Goal: Task Accomplishment & Management: Use online tool/utility

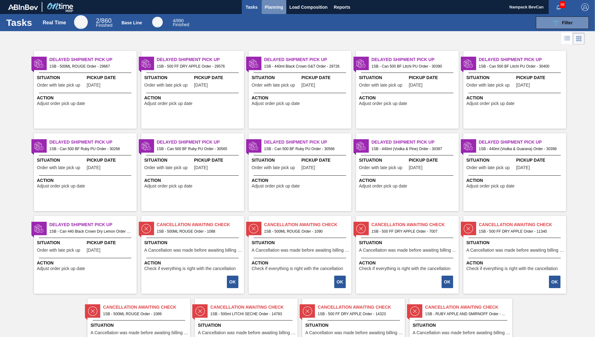
click at [273, 9] on span "Planning" at bounding box center [274, 6] width 18 height 7
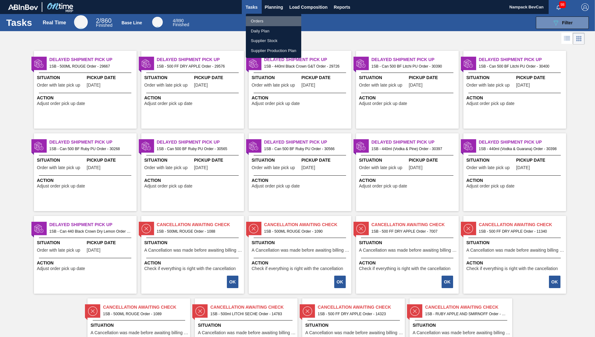
click at [258, 22] on li "Orders" at bounding box center [273, 21] width 55 height 10
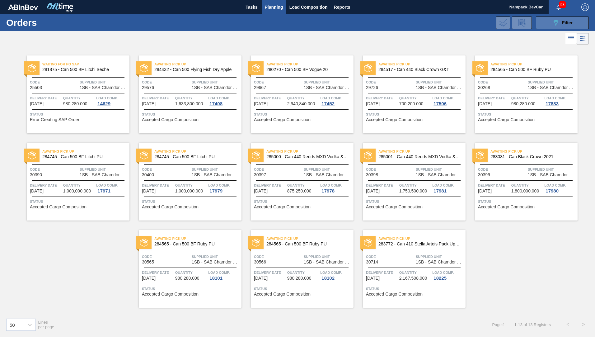
click at [554, 22] on icon "089F7B8B-B2A5-4AFE-B5C0-19BA573D28AC" at bounding box center [555, 22] width 7 height 7
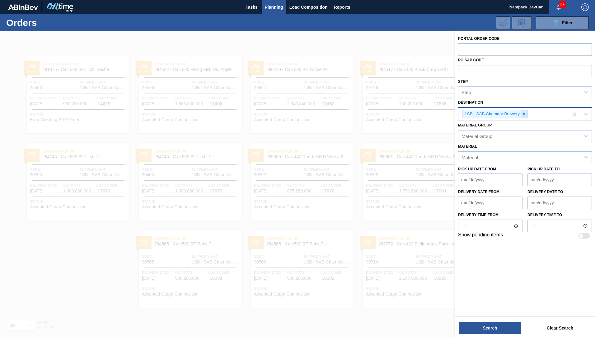
click at [523, 114] on icon at bounding box center [524, 114] width 4 height 4
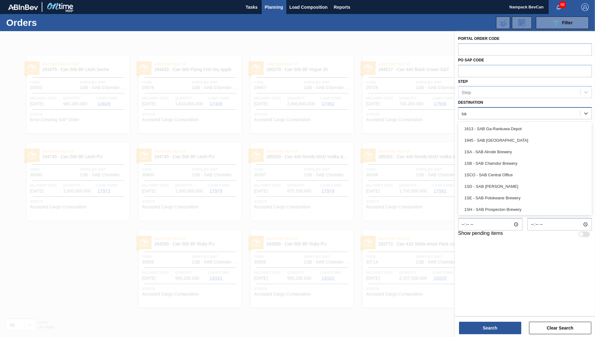
type input "s"
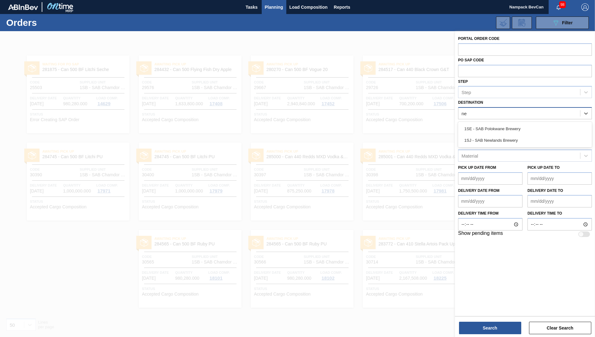
type input "new"
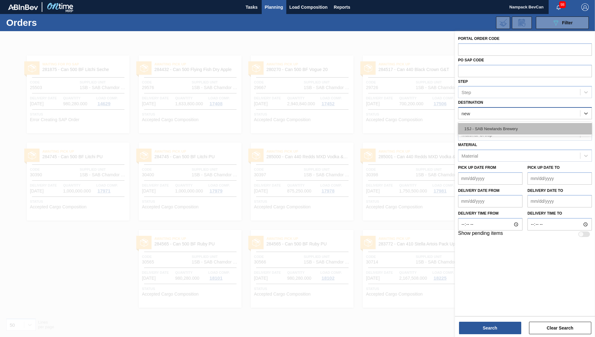
click at [505, 128] on div "1SJ - SAB Newlands Brewery" at bounding box center [525, 129] width 134 height 12
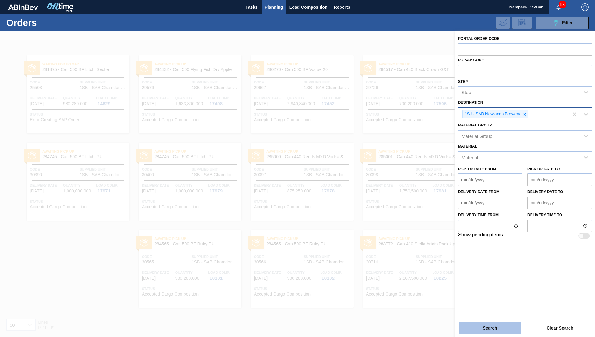
click at [495, 326] on button "Search" at bounding box center [490, 327] width 62 height 12
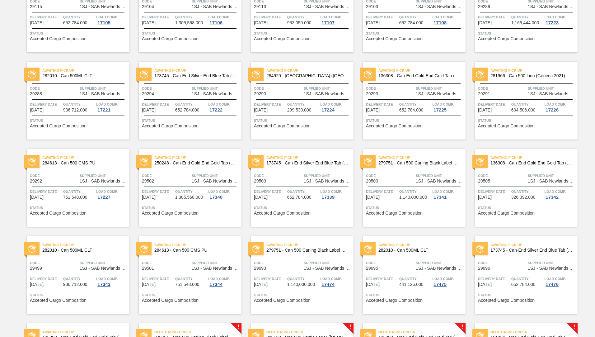
scroll to position [429, 0]
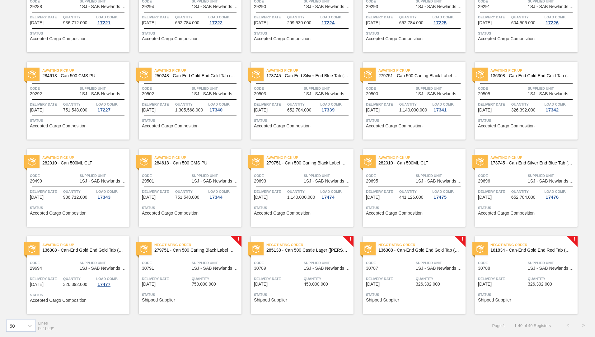
click at [181, 253] on div "Negotiating Order 279751 - Can 500 Carling Black Label Refresh" at bounding box center [190, 247] width 103 height 14
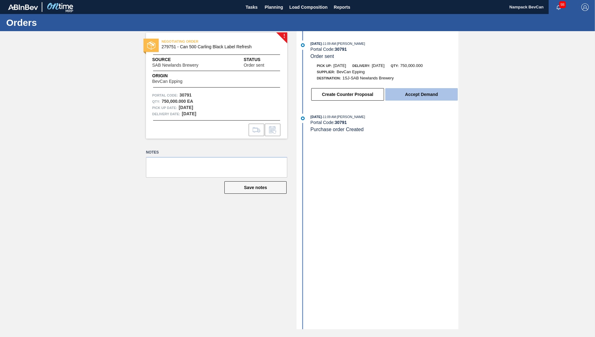
click at [422, 97] on button "Accept Demand" at bounding box center [421, 94] width 72 height 12
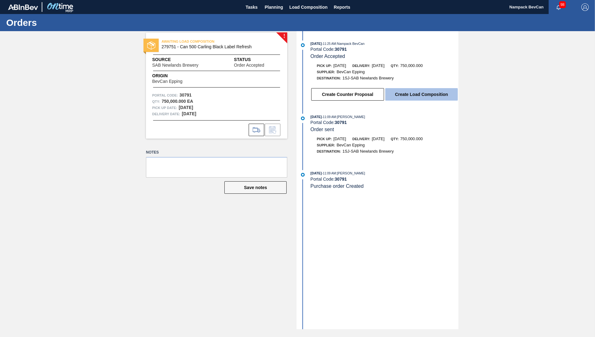
click at [422, 97] on button "Create Load Composition" at bounding box center [421, 94] width 72 height 12
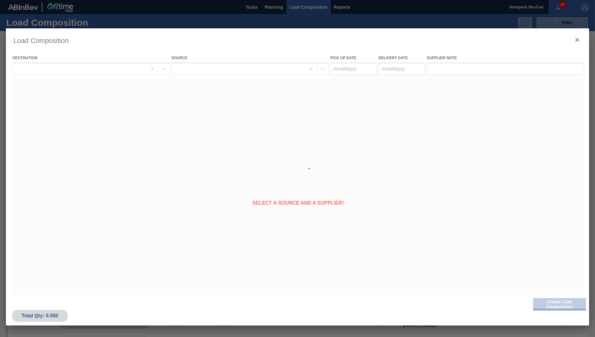
type Date "[DATE]"
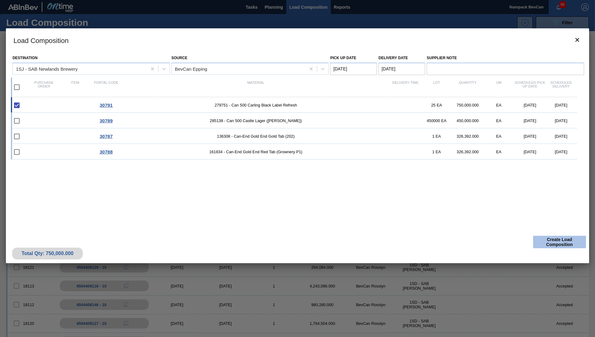
click at [550, 244] on button "Create Load Composition" at bounding box center [559, 241] width 53 height 12
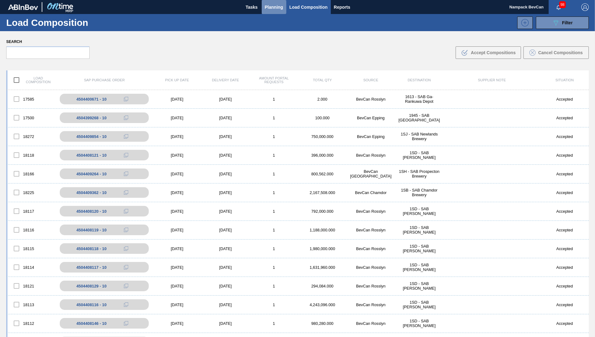
click at [274, 7] on span "Planning" at bounding box center [274, 6] width 18 height 7
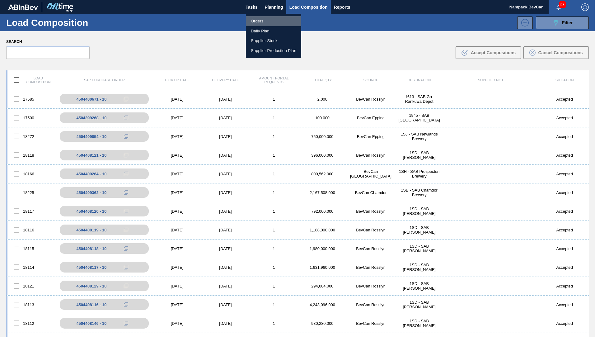
click at [265, 23] on li "Orders" at bounding box center [273, 21] width 55 height 10
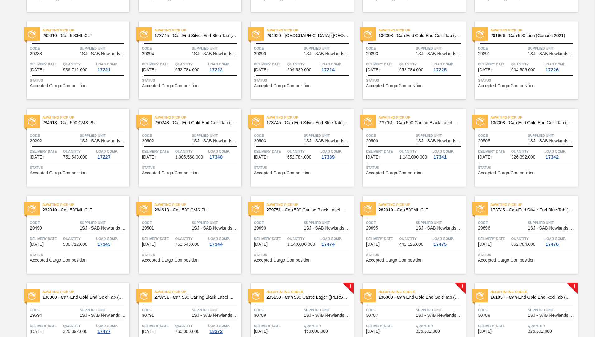
scroll to position [429, 0]
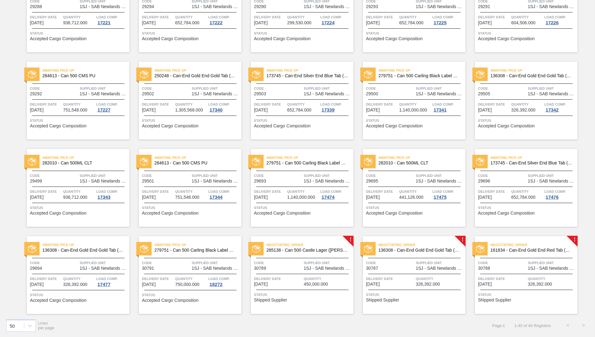
click at [306, 267] on span "1SJ - SAB Newlands Brewery" at bounding box center [328, 268] width 48 height 5
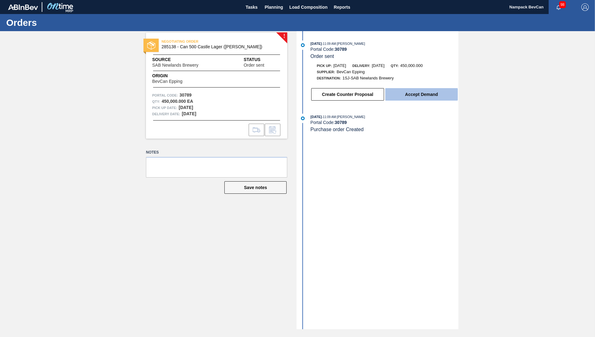
click at [425, 96] on button "Accept Demand" at bounding box center [421, 94] width 72 height 12
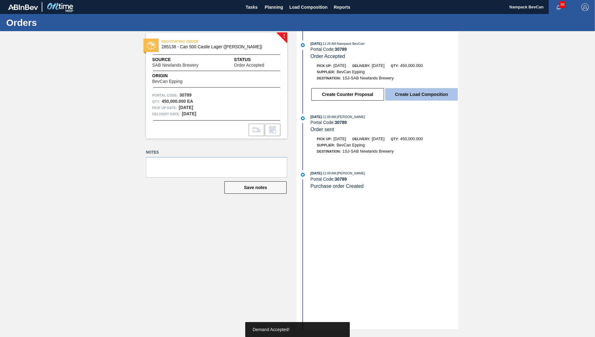
click at [427, 98] on button "Create Load Composition" at bounding box center [421, 94] width 72 height 12
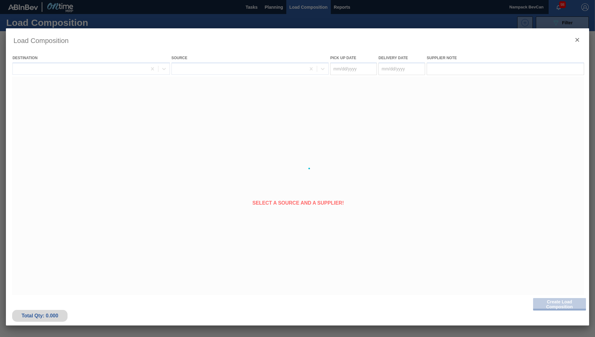
type Date "[DATE]"
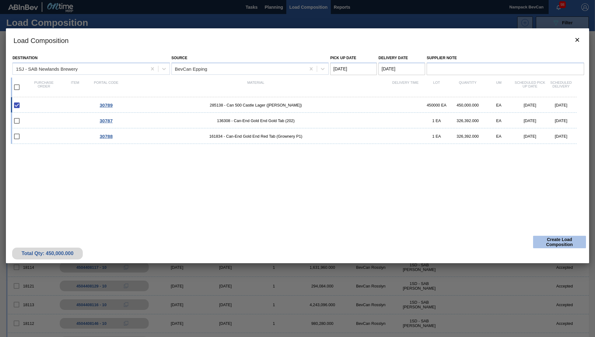
click at [555, 241] on button "Create Load Composition" at bounding box center [559, 241] width 53 height 12
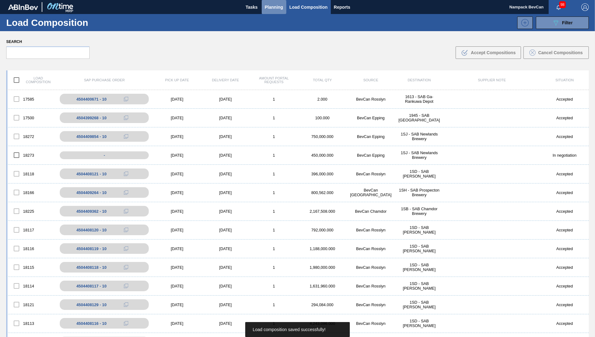
click at [274, 10] on span "Planning" at bounding box center [274, 6] width 18 height 7
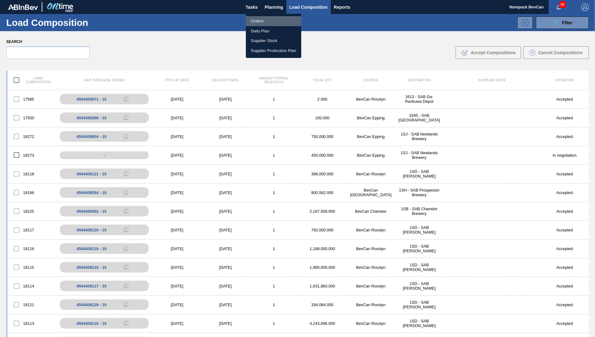
click at [270, 21] on li "Orders" at bounding box center [273, 21] width 55 height 10
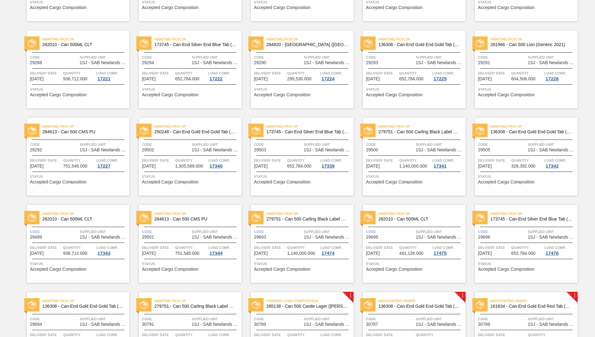
scroll to position [429, 0]
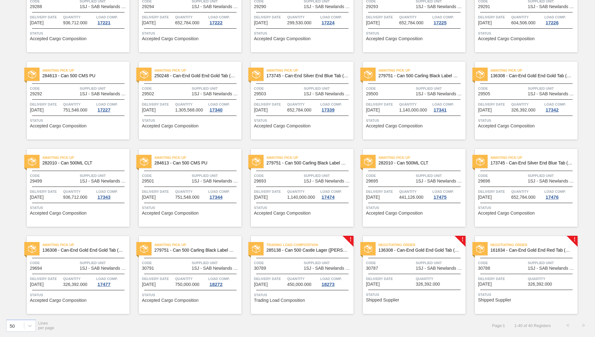
click at [404, 253] on div "Negotiating Order 136308 - Can-End Gold End Gold Tab (202)" at bounding box center [414, 247] width 103 height 14
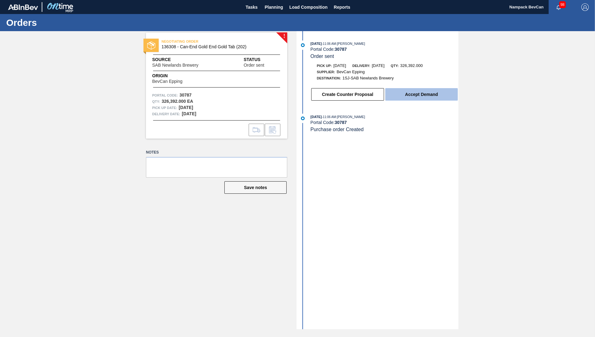
click at [429, 94] on button "Accept Demand" at bounding box center [421, 94] width 72 height 12
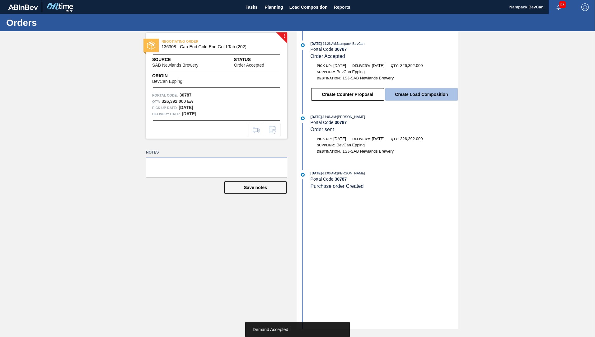
click at [427, 97] on button "Create Load Composition" at bounding box center [421, 94] width 72 height 12
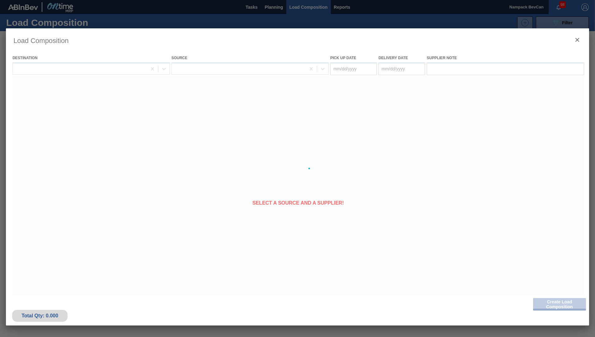
type Date "[DATE]"
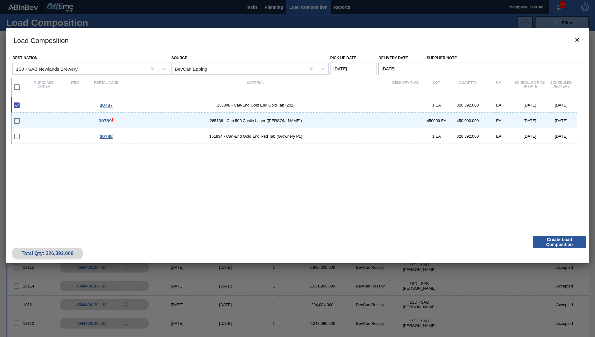
click at [555, 248] on div "Total Qty: 326,392.000 Create Load Composition" at bounding box center [297, 247] width 583 height 30
click at [555, 244] on button "Create Load Composition" at bounding box center [559, 241] width 53 height 12
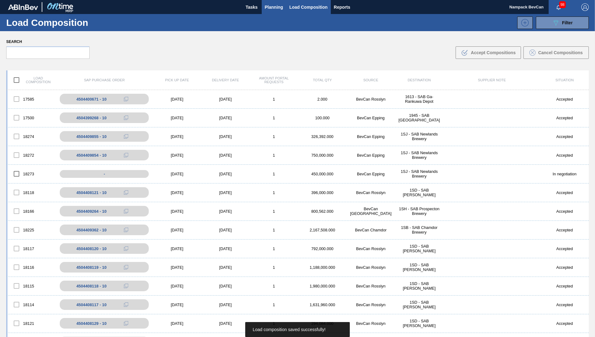
click at [272, 9] on span "Planning" at bounding box center [274, 6] width 18 height 7
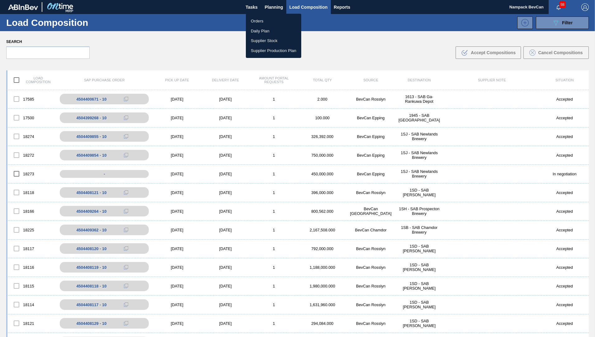
click at [270, 22] on li "Orders" at bounding box center [273, 21] width 55 height 10
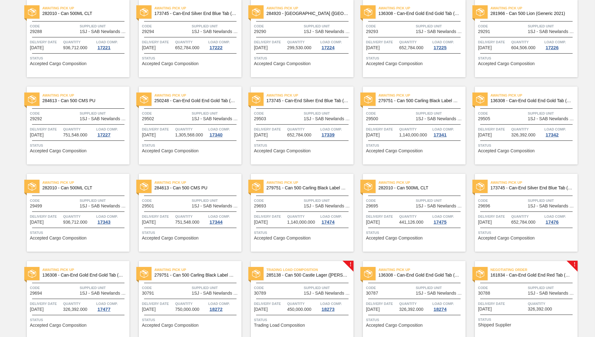
scroll to position [429, 0]
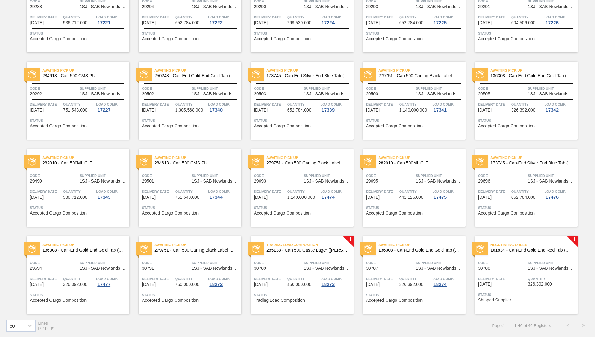
click at [523, 257] on div "Negotiating Order 161834 - Can-End Gold End Red Tab (Grownery P1) Code 30788 Su…" at bounding box center [526, 275] width 103 height 78
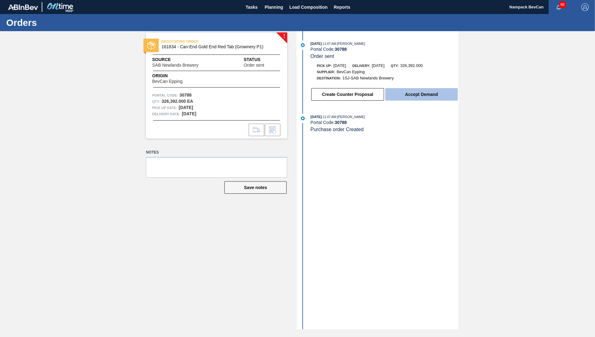
click at [422, 91] on button "Accept Demand" at bounding box center [421, 94] width 72 height 12
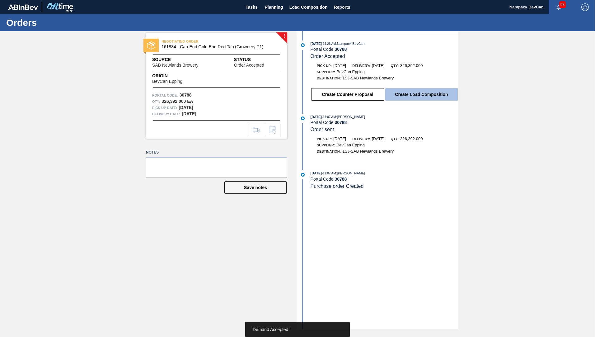
click at [422, 95] on button "Create Load Composition" at bounding box center [421, 94] width 72 height 12
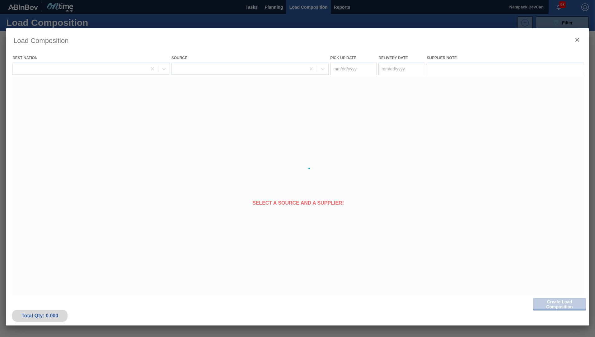
type Date "[DATE]"
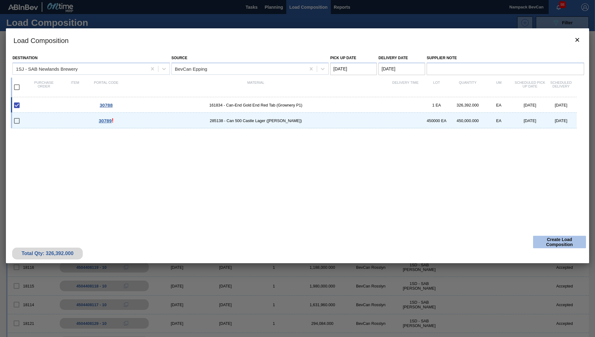
click at [561, 246] on button "Create Load Composition" at bounding box center [559, 241] width 53 height 12
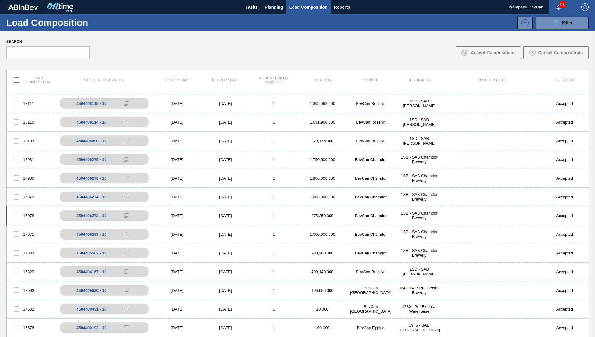
scroll to position [467, 0]
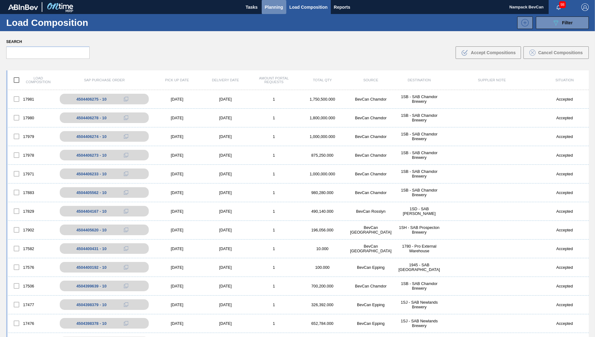
click at [276, 8] on span "Planning" at bounding box center [274, 6] width 18 height 7
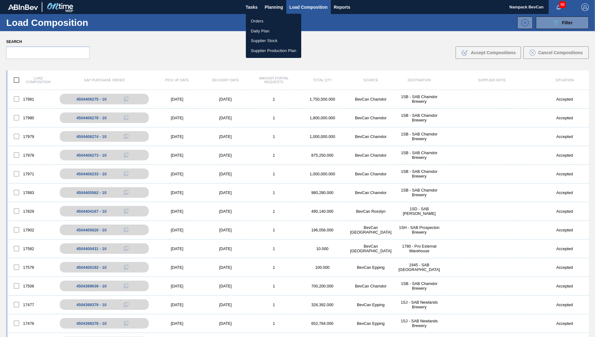
click at [258, 21] on li "Orders" at bounding box center [273, 21] width 55 height 10
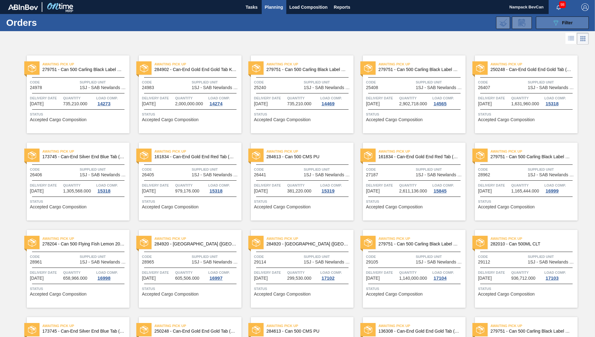
click at [555, 24] on icon "089F7B8B-B2A5-4AFE-B5C0-19BA573D28AC" at bounding box center [555, 22] width 7 height 7
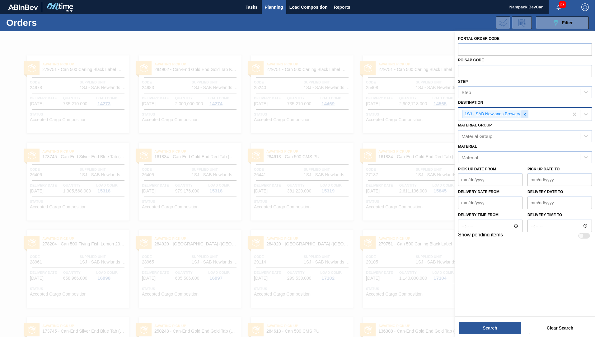
click at [524, 114] on icon at bounding box center [524, 114] width 2 height 2
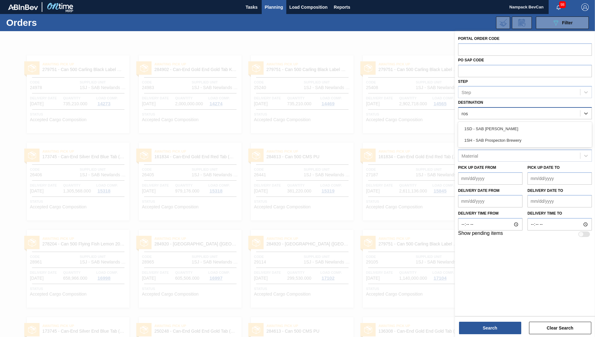
type input "[PERSON_NAME]"
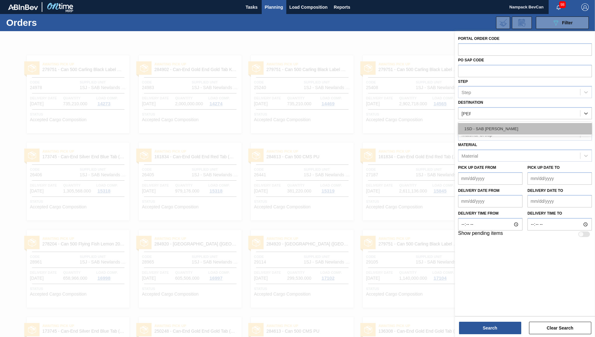
click at [509, 131] on div "1SD - SAB [PERSON_NAME]" at bounding box center [525, 129] width 134 height 12
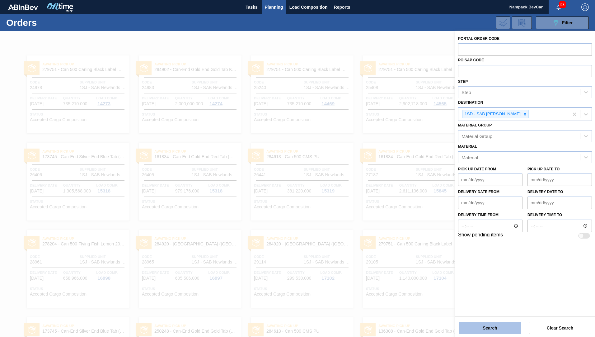
click at [498, 327] on button "Search" at bounding box center [490, 327] width 62 height 12
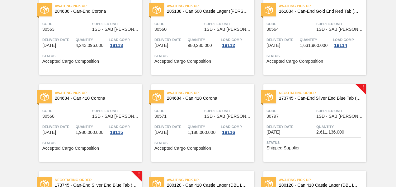
scroll to position [386, 0]
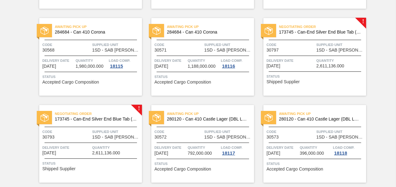
click at [305, 52] on div "Negotiating Order 173745 - Can-End Silver End Blue Tab (Eazy Snow) Code 30797 S…" at bounding box center [314, 57] width 103 height 78
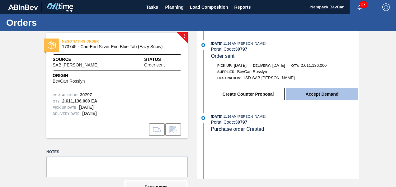
click at [332, 95] on button "Accept Demand" at bounding box center [322, 94] width 72 height 12
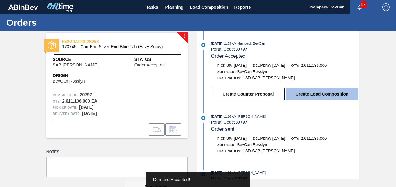
click at [320, 97] on button "Create Load Composition" at bounding box center [322, 94] width 72 height 12
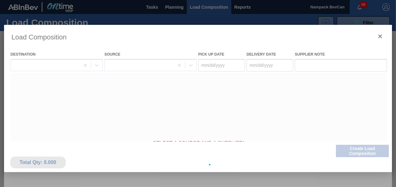
type Date "[DATE]"
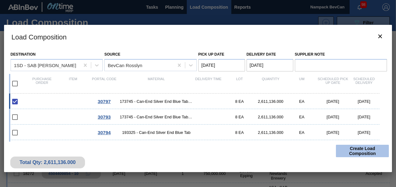
click at [359, 152] on button "Create Load Composition" at bounding box center [362, 151] width 53 height 12
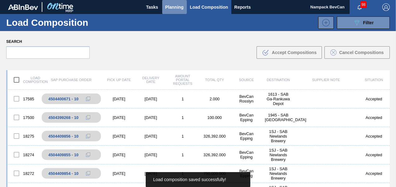
click at [175, 10] on span "Planning" at bounding box center [174, 6] width 18 height 7
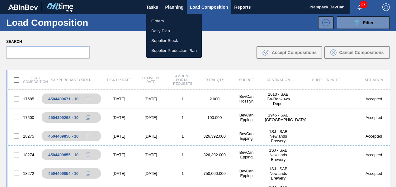
click at [165, 20] on li "Orders" at bounding box center [173, 21] width 55 height 10
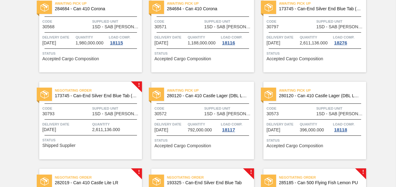
scroll to position [435, 0]
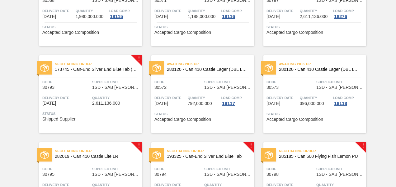
click at [88, 91] on div "Negotiating Order 173745 - Can-End Silver End Blue Tab (Eazy Snow) Code 30793 S…" at bounding box center [90, 94] width 103 height 78
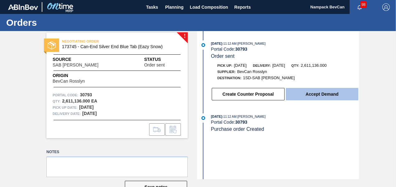
click at [312, 97] on button "Accept Demand" at bounding box center [322, 94] width 72 height 12
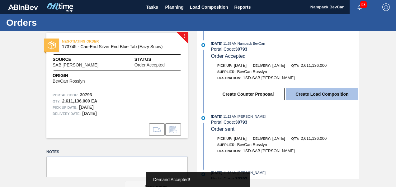
click at [311, 99] on button "Create Load Composition" at bounding box center [322, 94] width 72 height 12
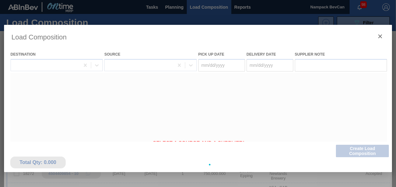
type Date "[DATE]"
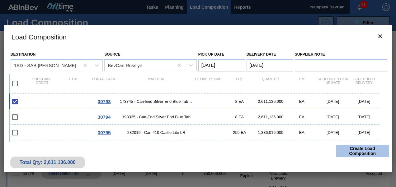
click at [360, 150] on button "Create Load Composition" at bounding box center [362, 151] width 53 height 12
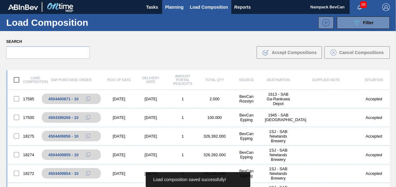
click at [177, 8] on span "Planning" at bounding box center [174, 6] width 18 height 7
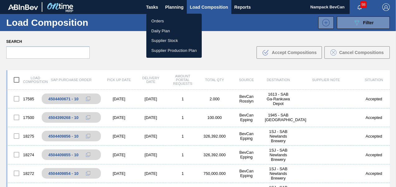
click at [163, 21] on li "Orders" at bounding box center [173, 21] width 55 height 10
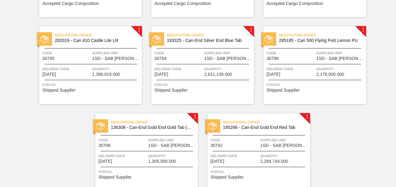
scroll to position [560, 0]
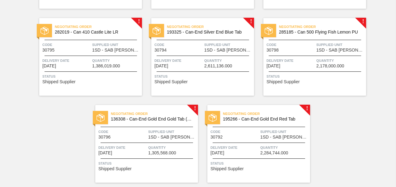
click at [104, 40] on div at bounding box center [90, 40] width 92 height 0
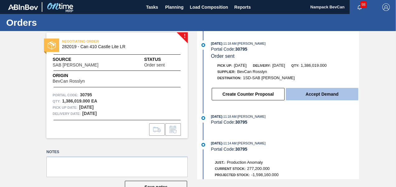
click at [324, 98] on button "Accept Demand" at bounding box center [322, 94] width 72 height 12
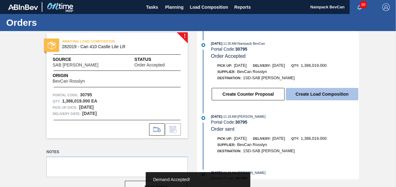
click at [324, 96] on button "Create Load Composition" at bounding box center [322, 94] width 72 height 12
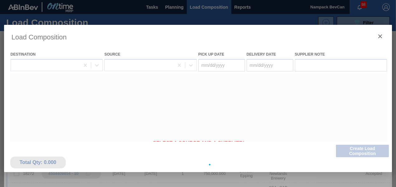
type Date "[DATE]"
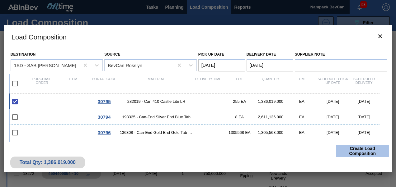
click at [361, 152] on button "Create Load Composition" at bounding box center [362, 151] width 53 height 12
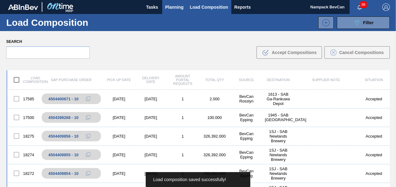
click at [176, 8] on span "Planning" at bounding box center [174, 6] width 18 height 7
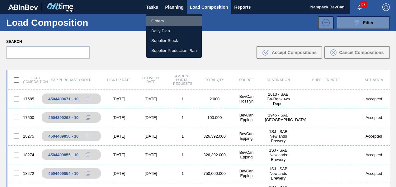
click at [165, 21] on li "Orders" at bounding box center [173, 21] width 55 height 10
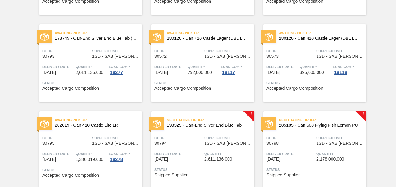
scroll to position [560, 0]
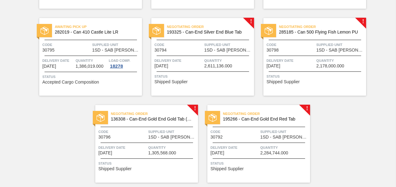
click at [211, 56] on div "Negotiating Order 193325 - Can-End Silver End Blue Tab Code 30794 Supplied Unit…" at bounding box center [202, 57] width 103 height 78
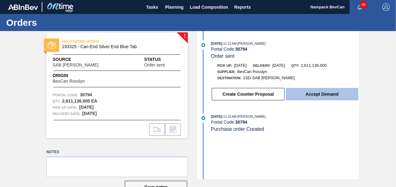
click at [310, 93] on button "Accept Demand" at bounding box center [322, 94] width 72 height 12
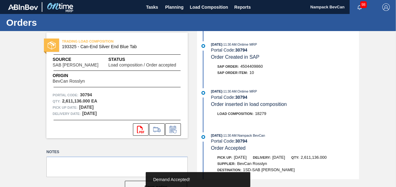
scroll to position [93, 0]
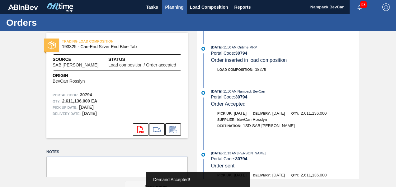
click at [173, 8] on span "Planning" at bounding box center [174, 6] width 18 height 7
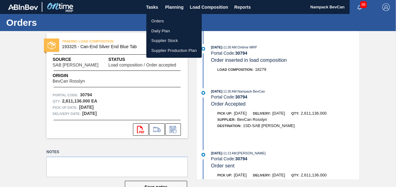
click at [163, 21] on li "Orders" at bounding box center [173, 21] width 55 height 10
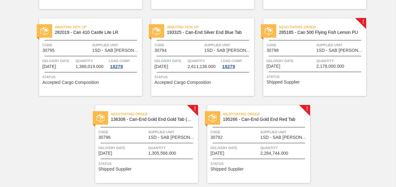
scroll to position [560, 0]
click at [310, 52] on div "Code 30798" at bounding box center [290, 47] width 48 height 11
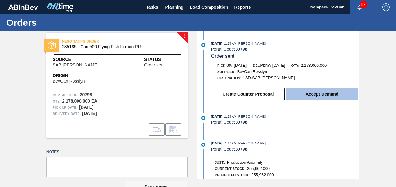
click at [318, 95] on button "Accept Demand" at bounding box center [322, 94] width 72 height 12
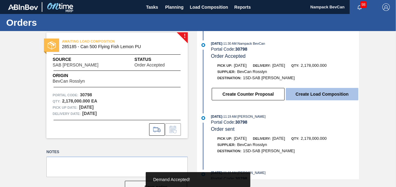
click at [321, 99] on button "Create Load Composition" at bounding box center [322, 94] width 72 height 12
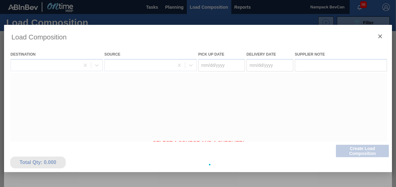
type Date "[DATE]"
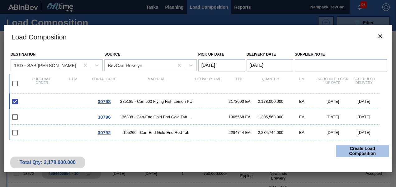
click at [353, 151] on button "Create Load Composition" at bounding box center [362, 151] width 53 height 12
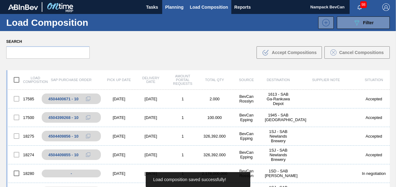
click at [177, 10] on span "Planning" at bounding box center [174, 6] width 18 height 7
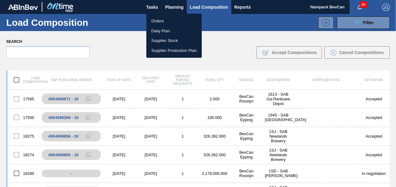
click at [164, 20] on li "Orders" at bounding box center [173, 21] width 55 height 10
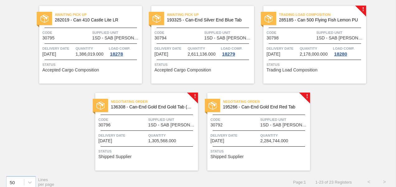
scroll to position [578, 0]
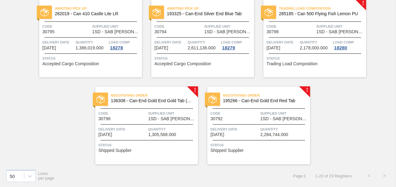
click at [158, 121] on span "1SD - SAB [PERSON_NAME]" at bounding box center [172, 119] width 48 height 5
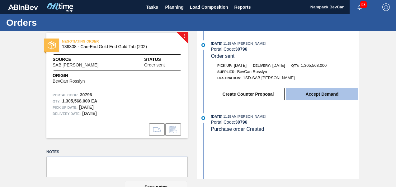
click at [323, 96] on button "Accept Demand" at bounding box center [322, 94] width 72 height 12
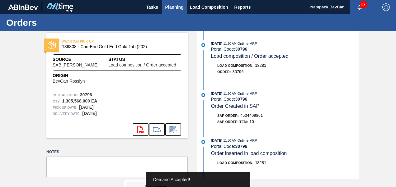
click at [174, 7] on span "Planning" at bounding box center [174, 6] width 18 height 7
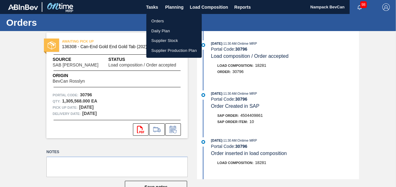
click at [158, 21] on li "Orders" at bounding box center [173, 21] width 55 height 10
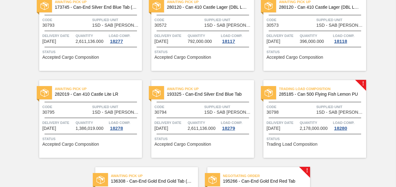
scroll to position [578, 0]
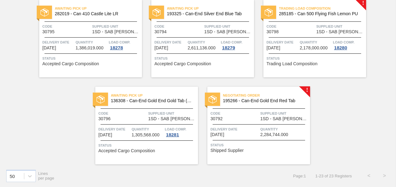
click at [265, 121] on div "Negotiating Order 195266 - Can-End Gold End Red Tab Code 30792 Supplied Unit 1S…" at bounding box center [258, 126] width 103 height 78
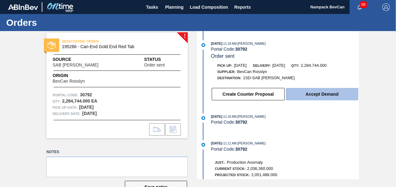
click at [322, 94] on button "Accept Demand" at bounding box center [322, 94] width 72 height 12
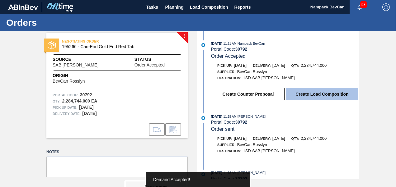
click at [317, 95] on button "Create Load Composition" at bounding box center [322, 94] width 72 height 12
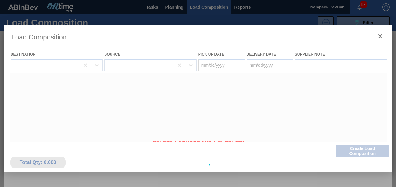
type Date "[DATE]"
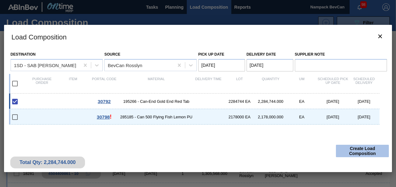
click at [365, 151] on button "Create Load Composition" at bounding box center [362, 151] width 53 height 12
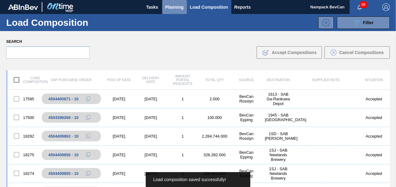
click at [175, 8] on span "Planning" at bounding box center [174, 6] width 18 height 7
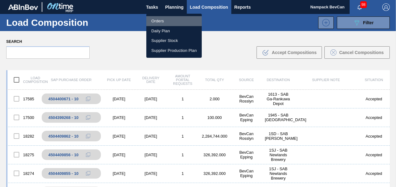
click at [168, 22] on li "Orders" at bounding box center [173, 21] width 55 height 10
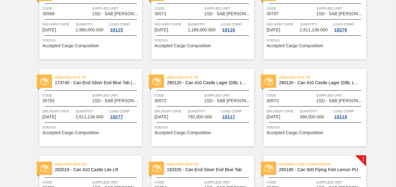
scroll to position [392, 0]
